Goal: Task Accomplishment & Management: Manage account settings

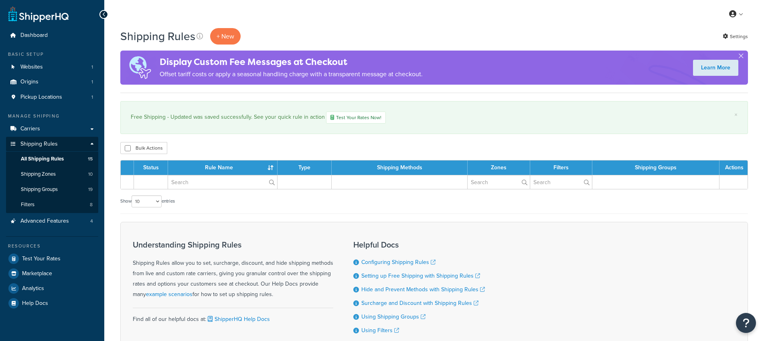
scroll to position [77, 0]
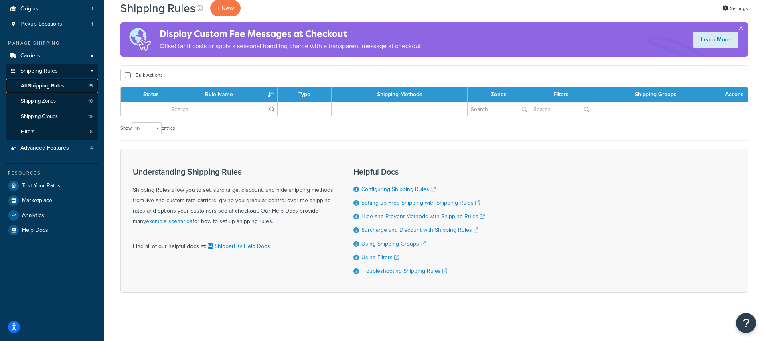
click at [69, 83] on link "All Shipping Rules 15" at bounding box center [52, 86] width 92 height 15
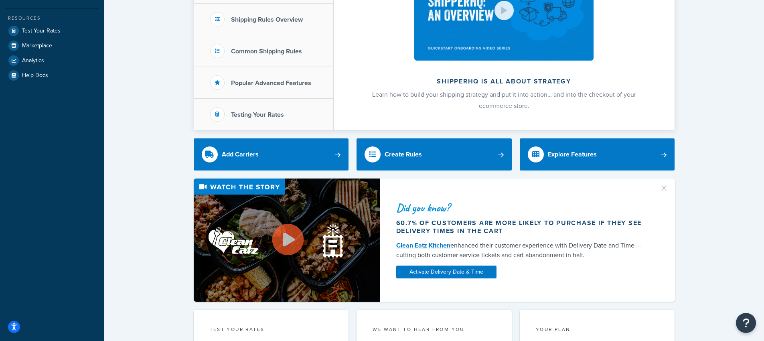
scroll to position [27, 0]
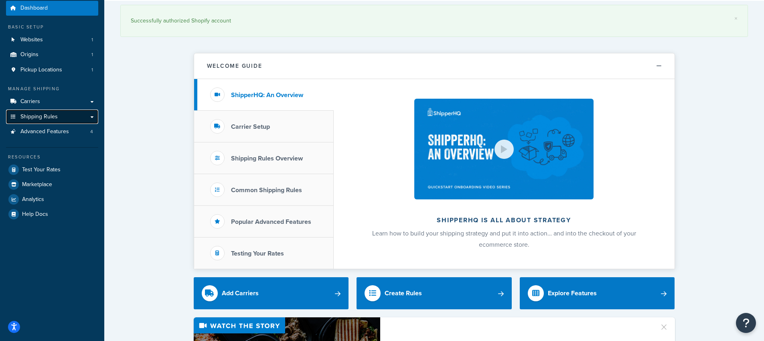
click at [43, 115] on span "Shipping Rules" at bounding box center [38, 116] width 37 height 7
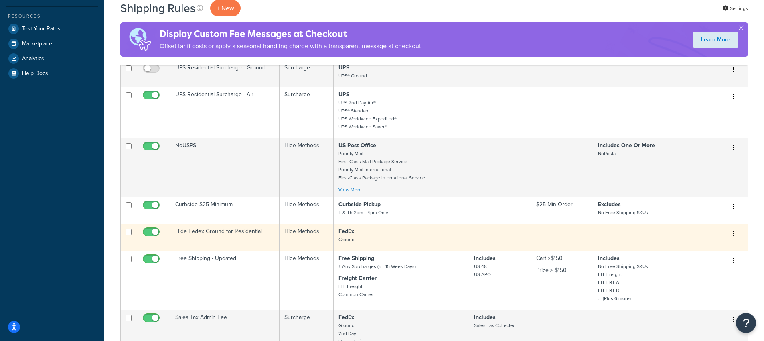
scroll to position [274, 0]
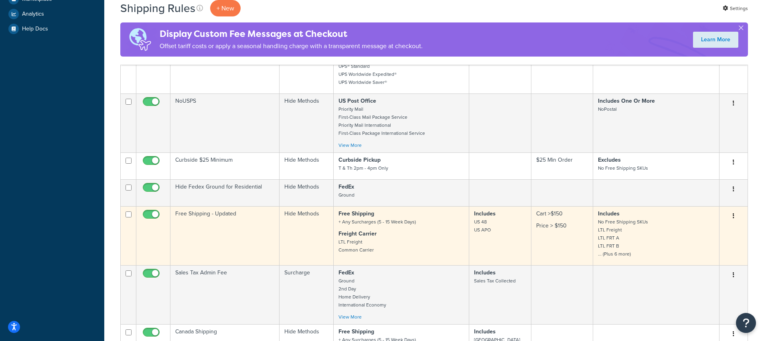
click at [548, 224] on p "Price > $150" at bounding box center [562, 226] width 52 height 8
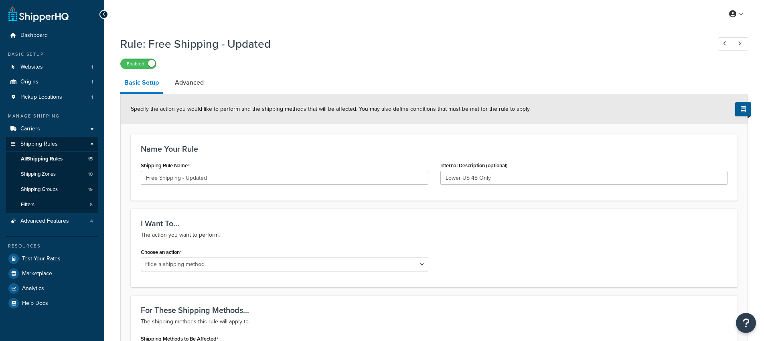
select select "HIDE"
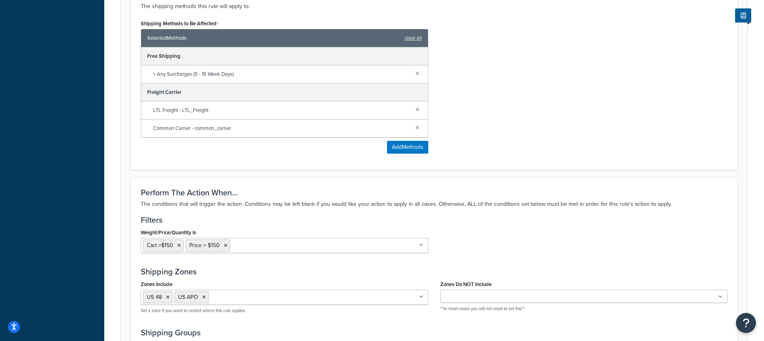
scroll to position [320, 0]
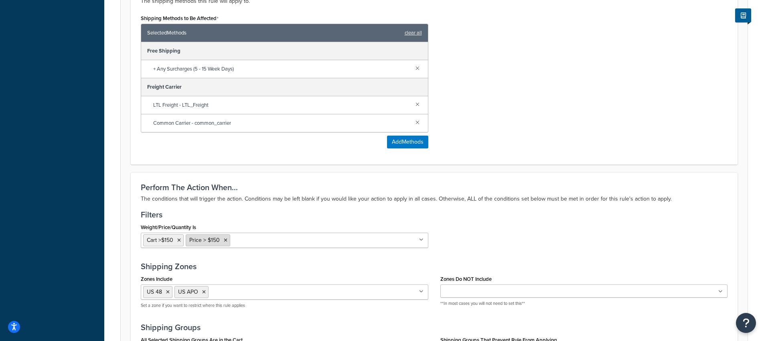
click at [206, 243] on span "Price > $150" at bounding box center [204, 240] width 30 height 8
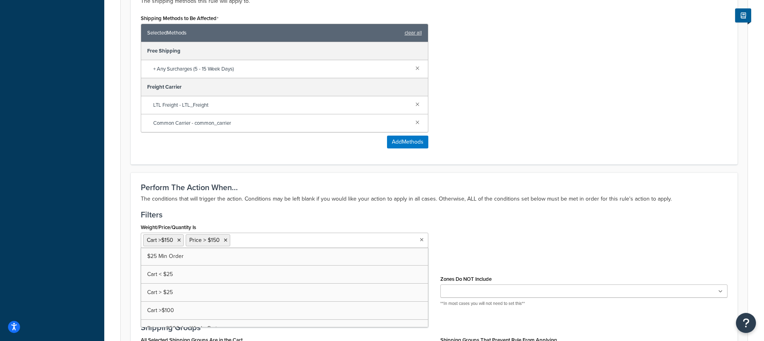
click at [263, 243] on input "Weight/Price/Quantity Is" at bounding box center [267, 239] width 71 height 9
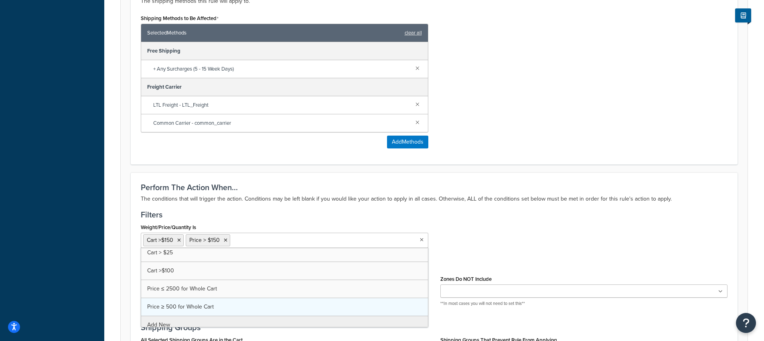
scroll to position [47, 0]
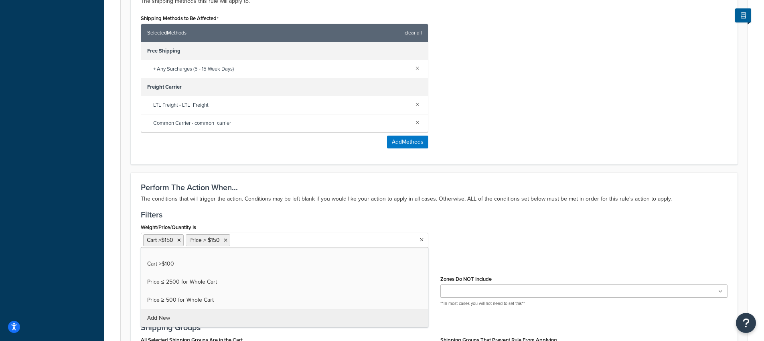
click at [425, 206] on div "Perform The Action When... The conditions that will trigger the action. Conditi…" at bounding box center [434, 309] width 607 height 275
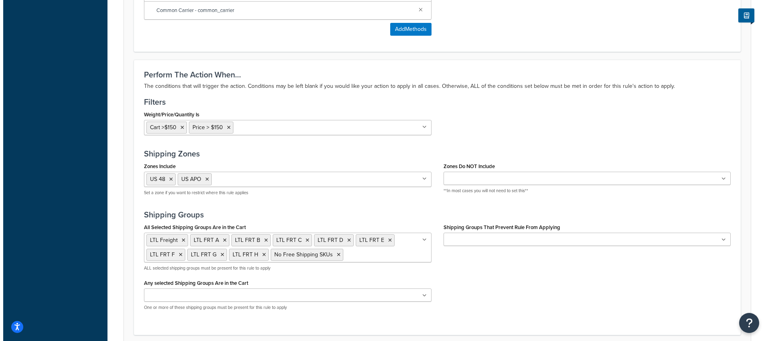
scroll to position [438, 0]
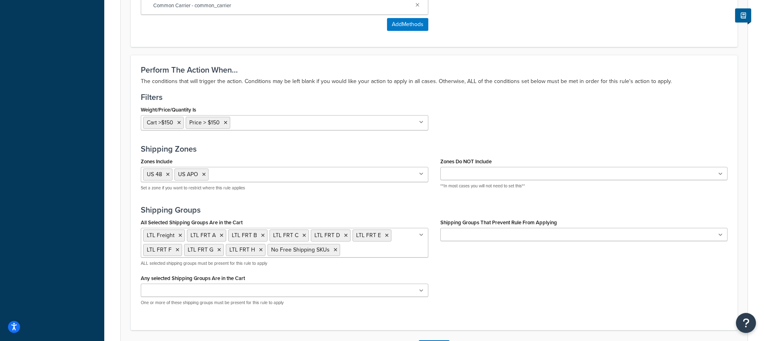
click at [310, 123] on ul "Cart >$150 Price > $150" at bounding box center [284, 122] width 287 height 15
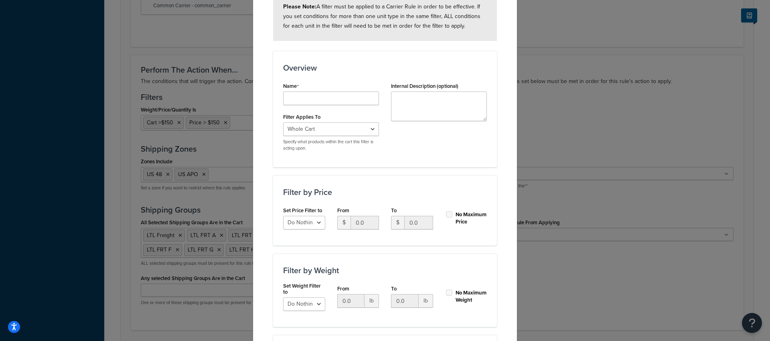
scroll to position [77, 0]
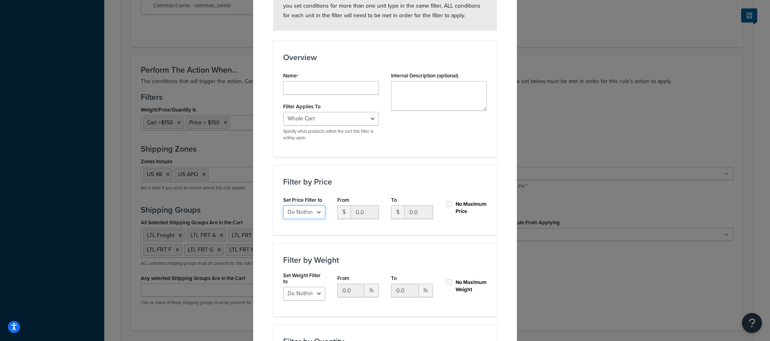
click at [314, 212] on select "Do Nothing Apply to a Range" at bounding box center [304, 212] width 42 height 14
click at [283, 205] on select "Do Nothing Apply to a Range" at bounding box center [304, 212] width 42 height 14
click at [334, 126] on div "Whole Cart Everything in Shipping Group Everything at Origin Each Item within S…" at bounding box center [331, 126] width 96 height 29
click at [332, 117] on select "Whole Cart Everything in Shipping Group Everything at Origin Each Item within S…" at bounding box center [331, 119] width 96 height 14
click at [283, 112] on select "Whole Cart Everything in Shipping Group Everything at Origin Each Item within S…" at bounding box center [331, 119] width 96 height 14
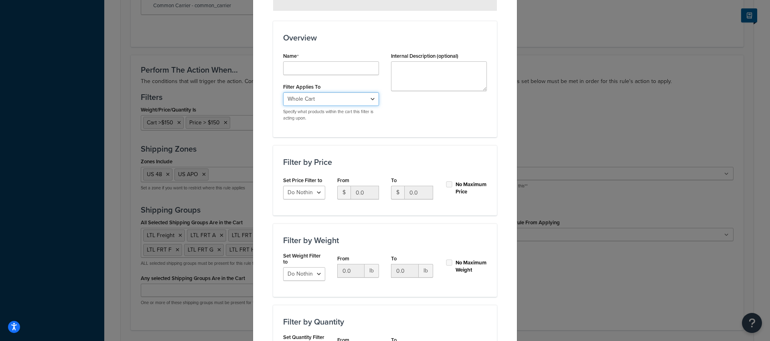
scroll to position [182, 0]
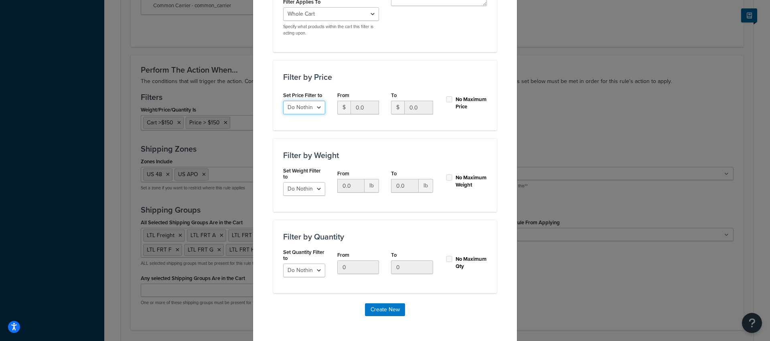
click at [310, 106] on select "Do Nothing Apply to a Range" at bounding box center [304, 108] width 42 height 14
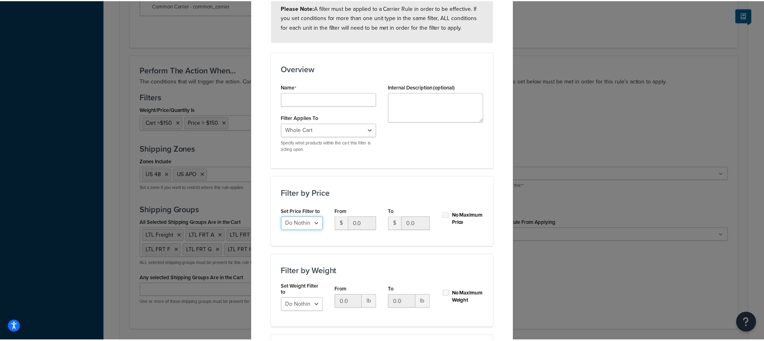
scroll to position [0, 0]
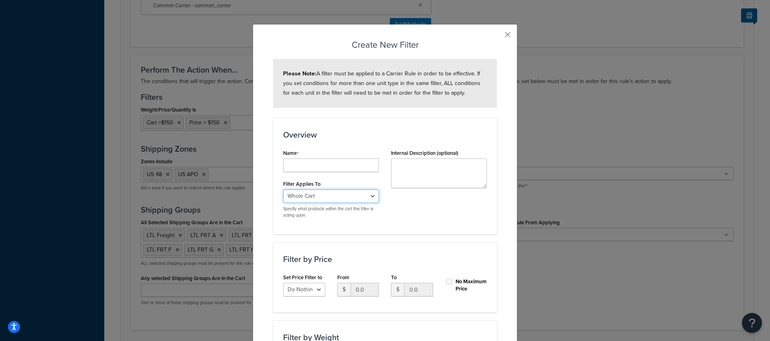
click at [322, 197] on select "Whole Cart Everything in Shipping Group Everything at Origin Each Item within S…" at bounding box center [331, 196] width 96 height 14
click at [497, 36] on button "button" at bounding box center [496, 37] width 2 height 2
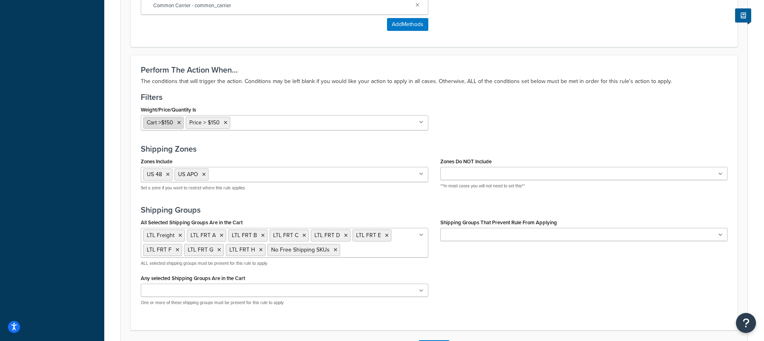
click at [148, 125] on span "Cart >$150" at bounding box center [160, 122] width 26 height 8
click at [158, 125] on span "Cart >$150" at bounding box center [160, 122] width 26 height 8
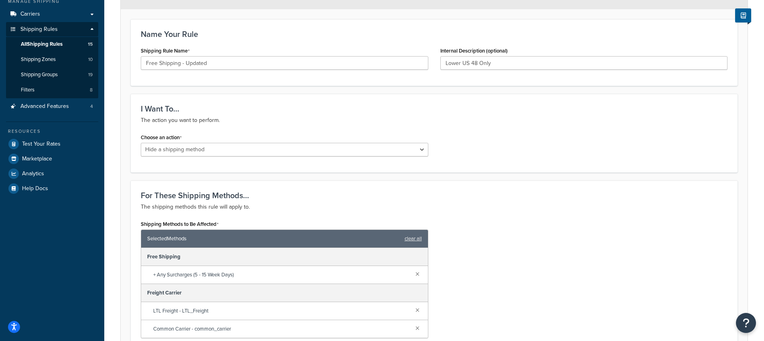
scroll to position [119, 0]
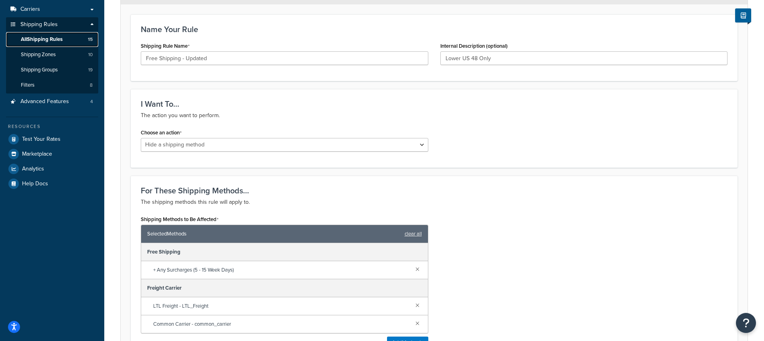
click at [65, 38] on link "All Shipping Rules 15" at bounding box center [52, 39] width 92 height 15
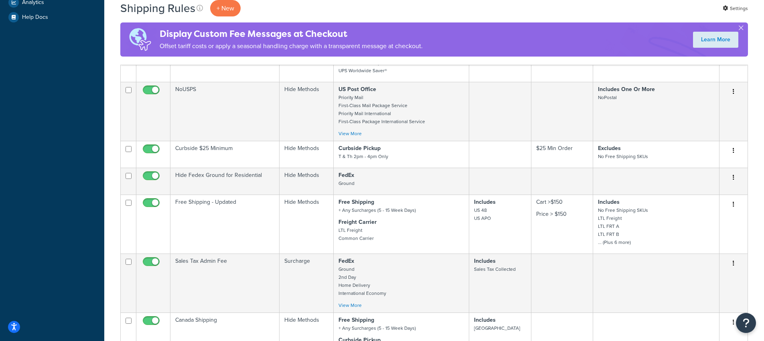
scroll to position [465, 0]
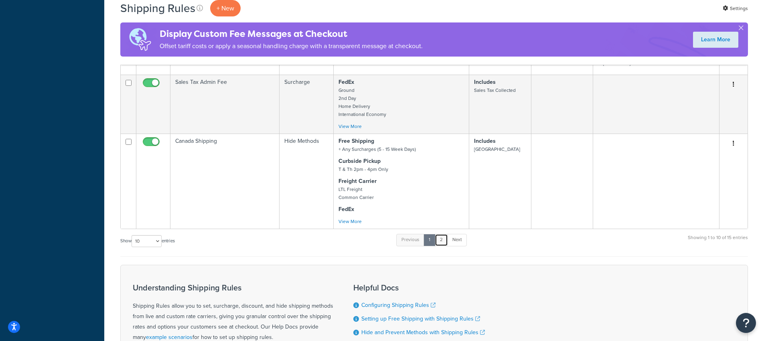
click at [444, 242] on link "2" at bounding box center [441, 240] width 13 height 12
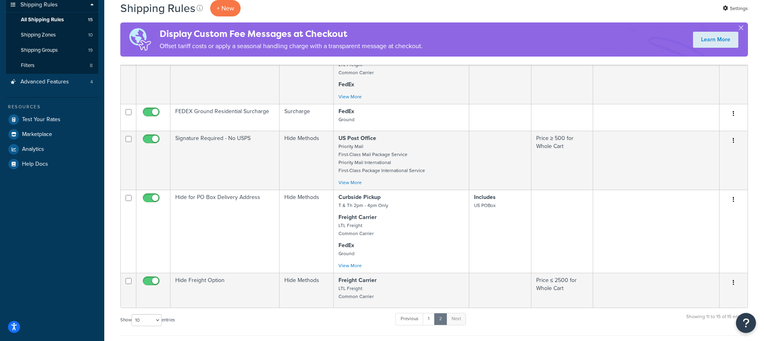
scroll to position [144, 0]
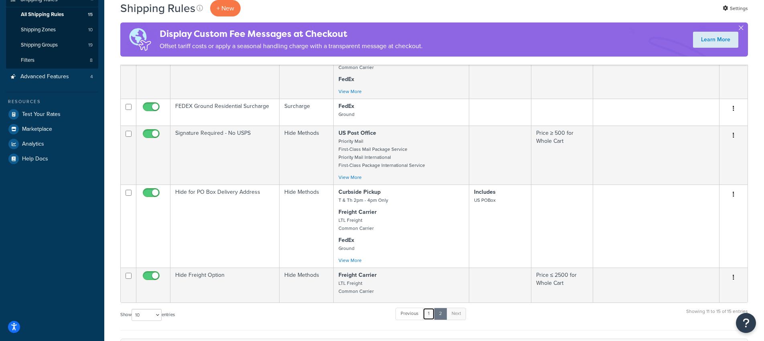
click at [430, 314] on link "1" at bounding box center [429, 313] width 12 height 12
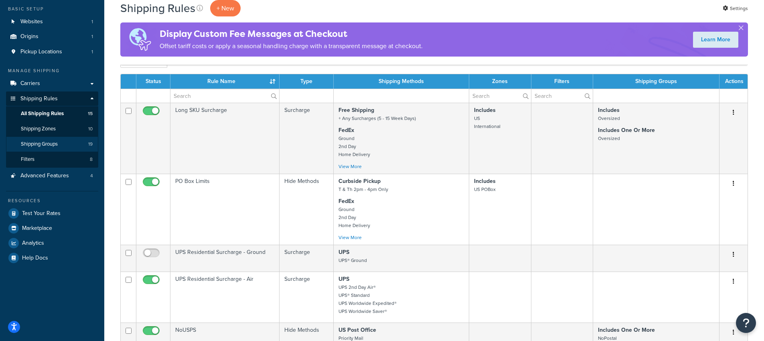
scroll to position [0, 0]
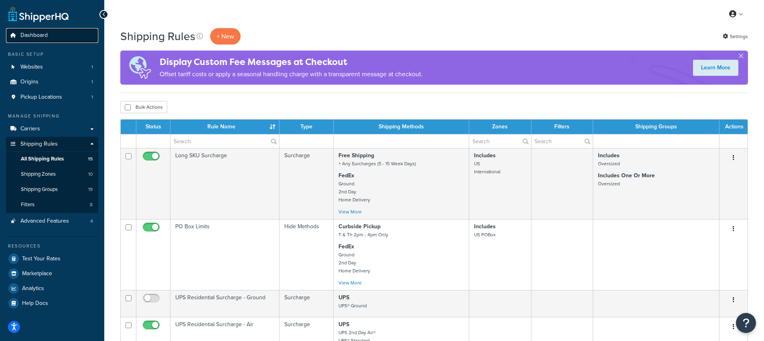
click at [39, 40] on link "Dashboard" at bounding box center [52, 35] width 92 height 15
